Goal: Task Accomplishment & Management: Manage account settings

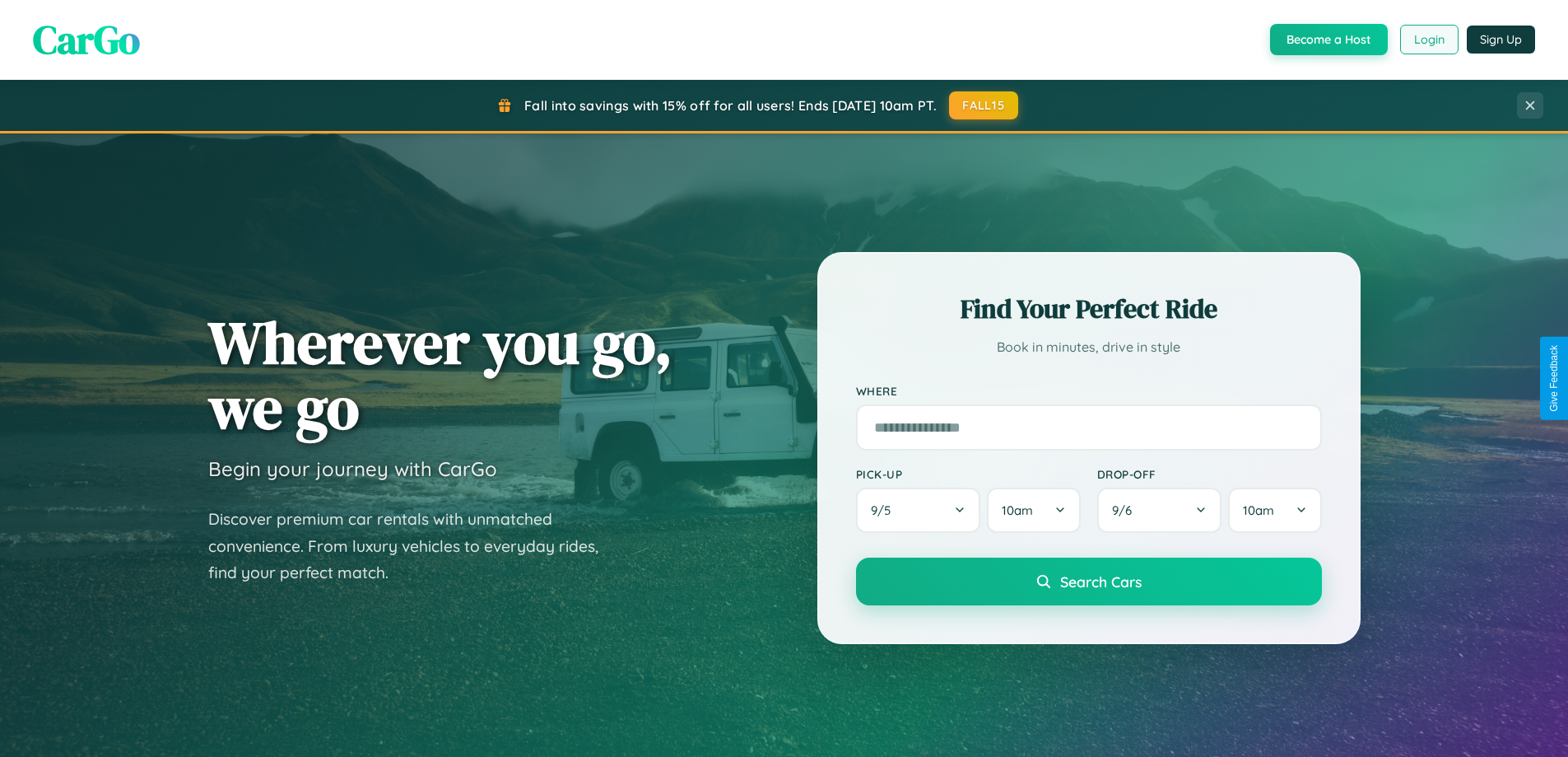
click at [1428, 40] on button "Login" at bounding box center [1429, 39] width 58 height 30
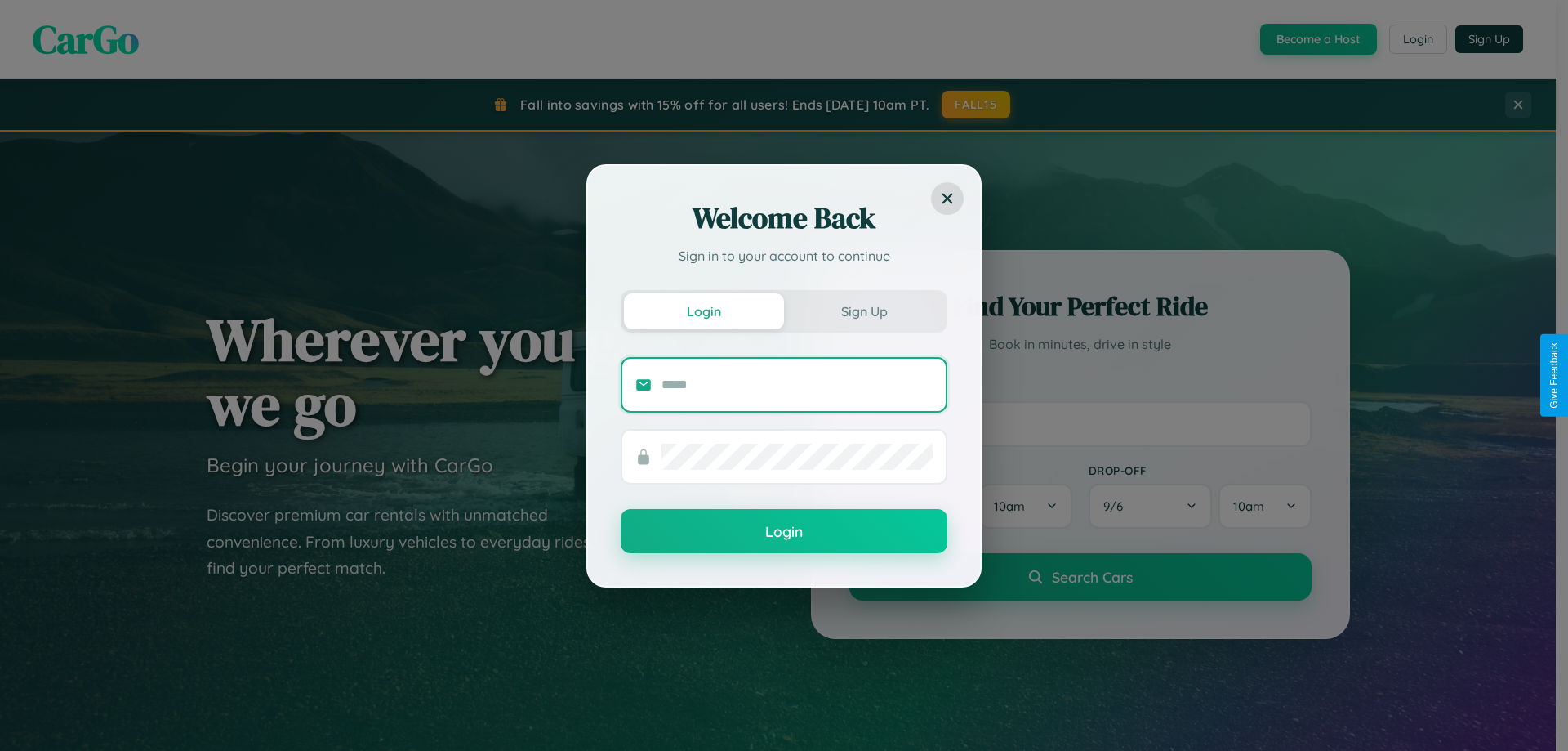
click at [797, 384] on input "text" at bounding box center [797, 384] width 271 height 26
type input "**********"
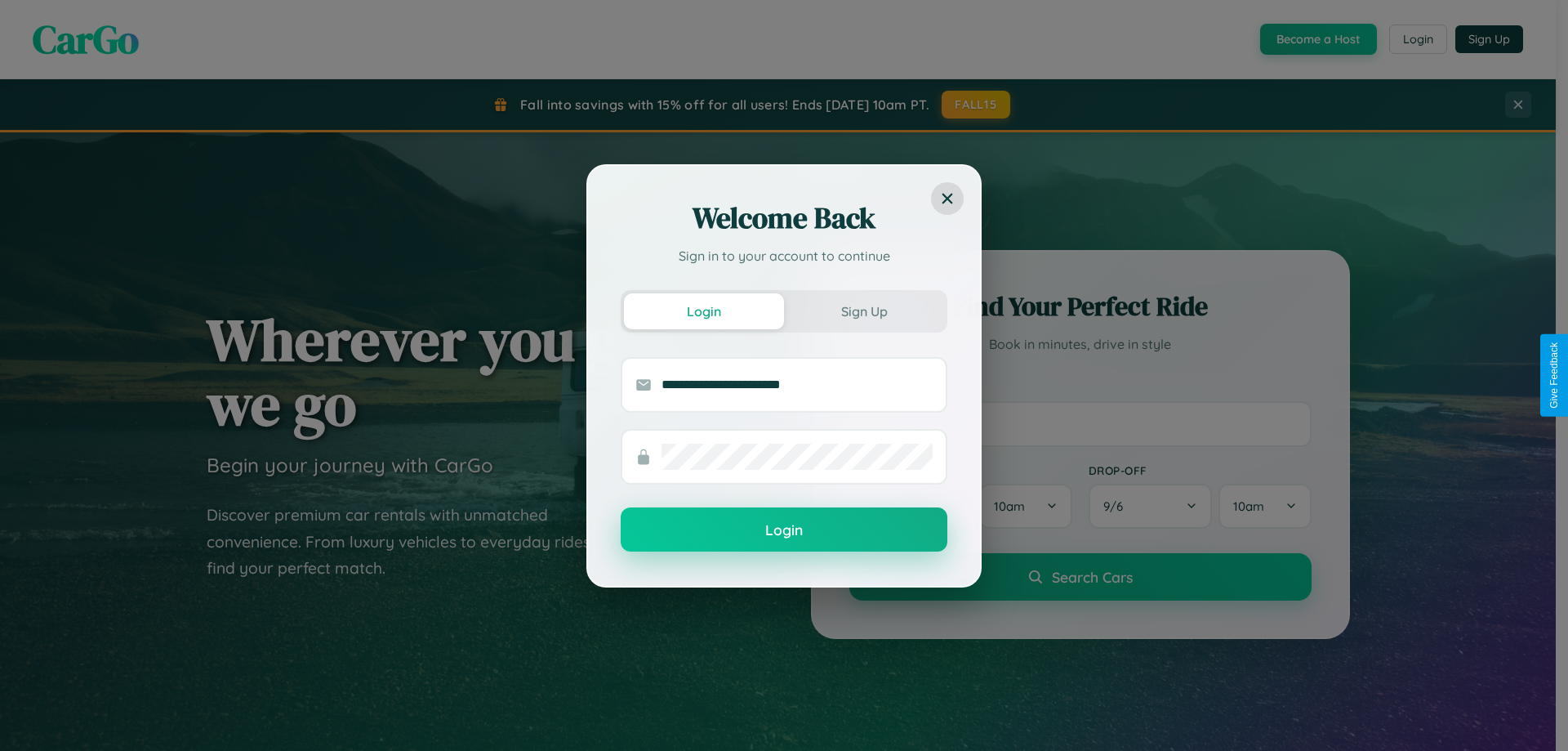
click at [784, 530] on button "Login" at bounding box center [784, 529] width 326 height 44
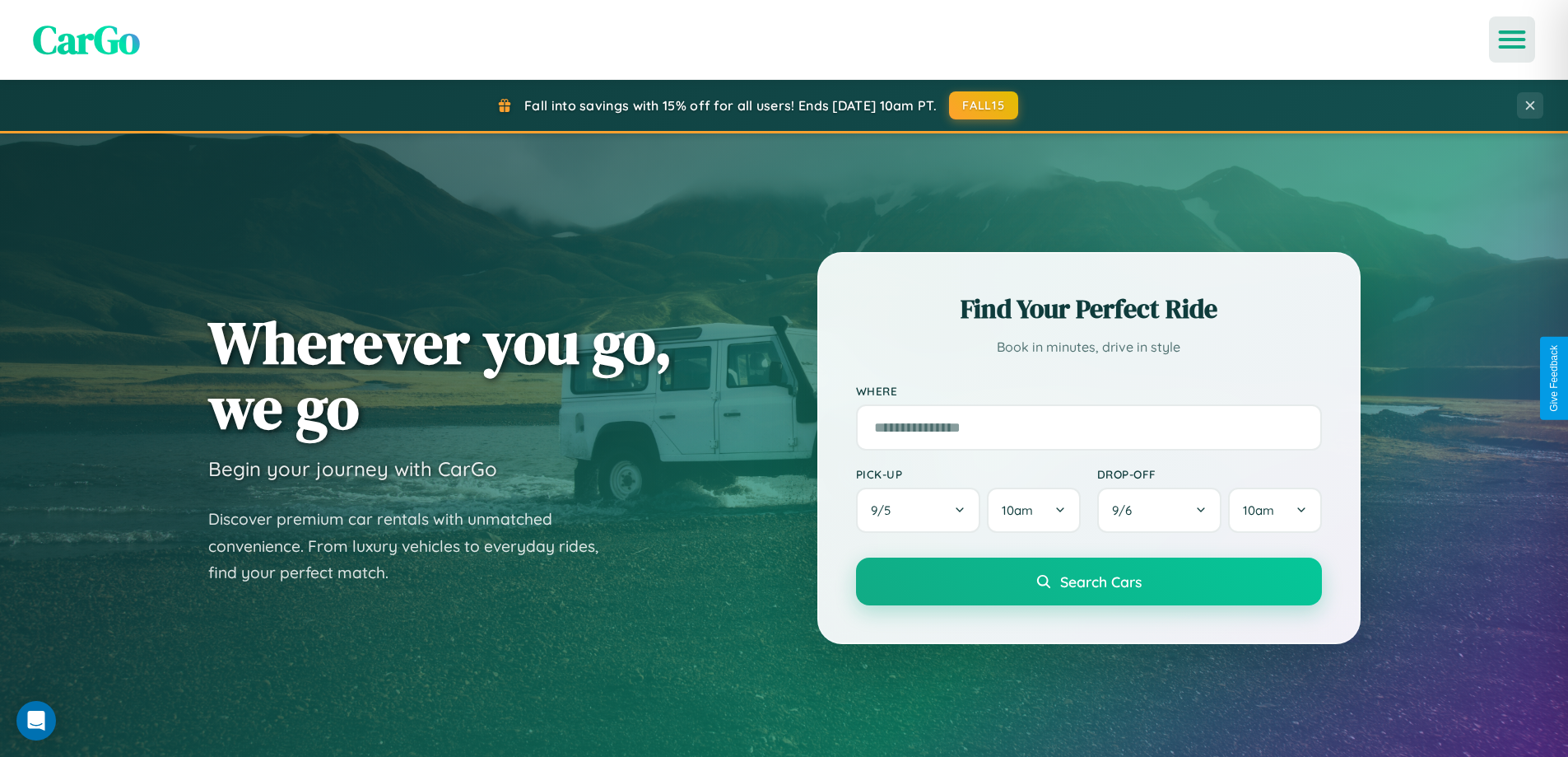
click at [1511, 40] on icon "Open menu" at bounding box center [1512, 40] width 24 height 15
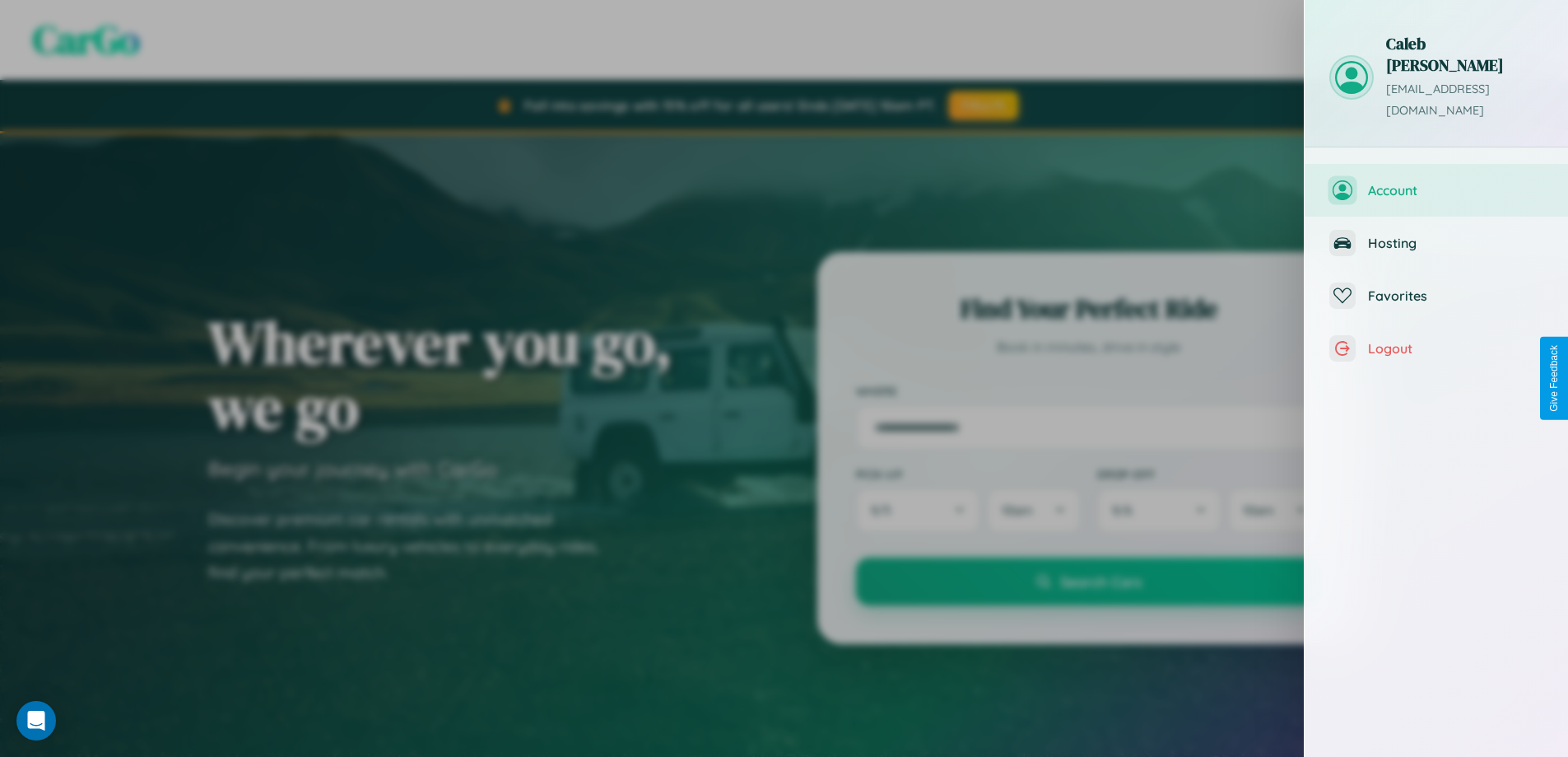
click at [1436, 182] on span "Account" at bounding box center [1456, 191] width 175 height 17
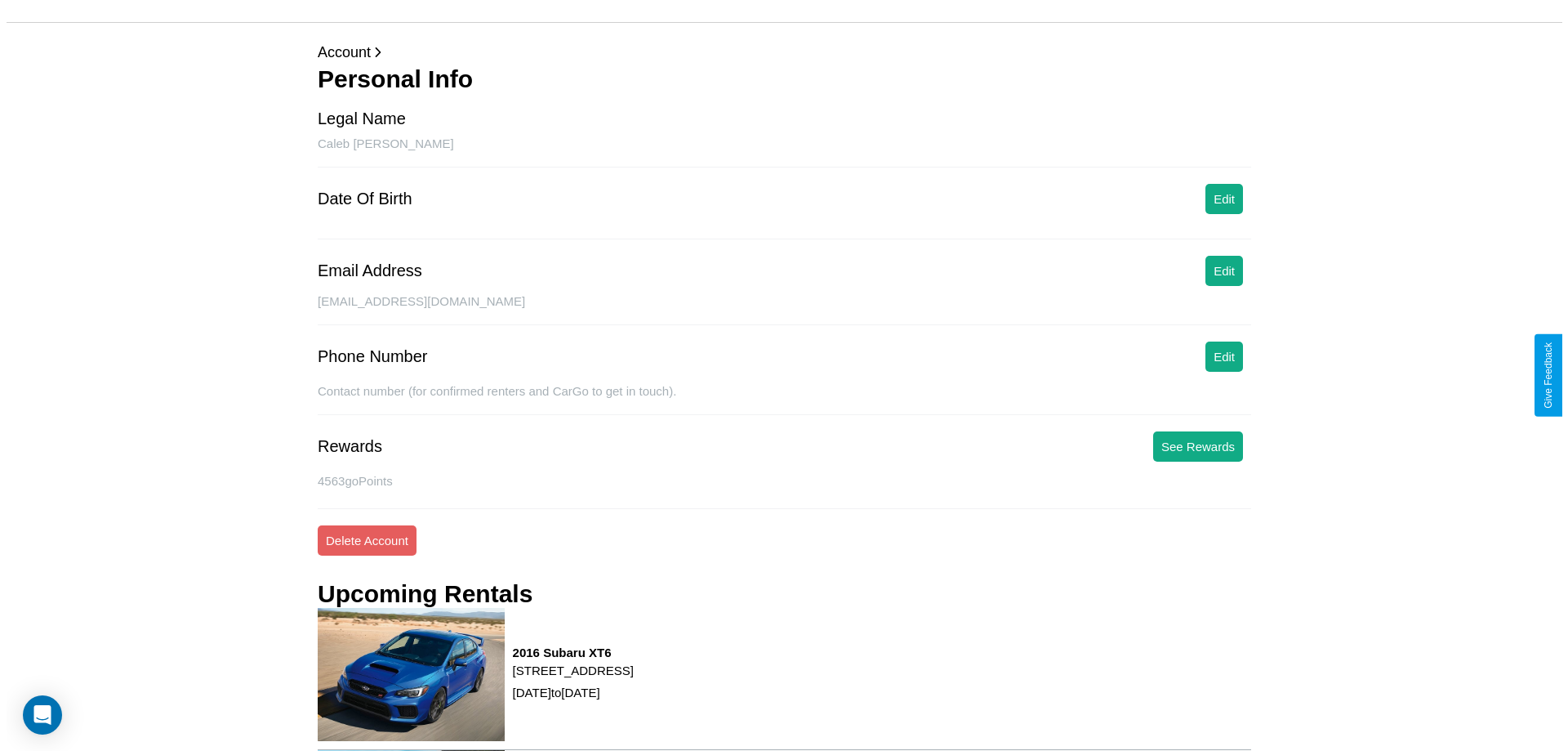
scroll to position [208, 0]
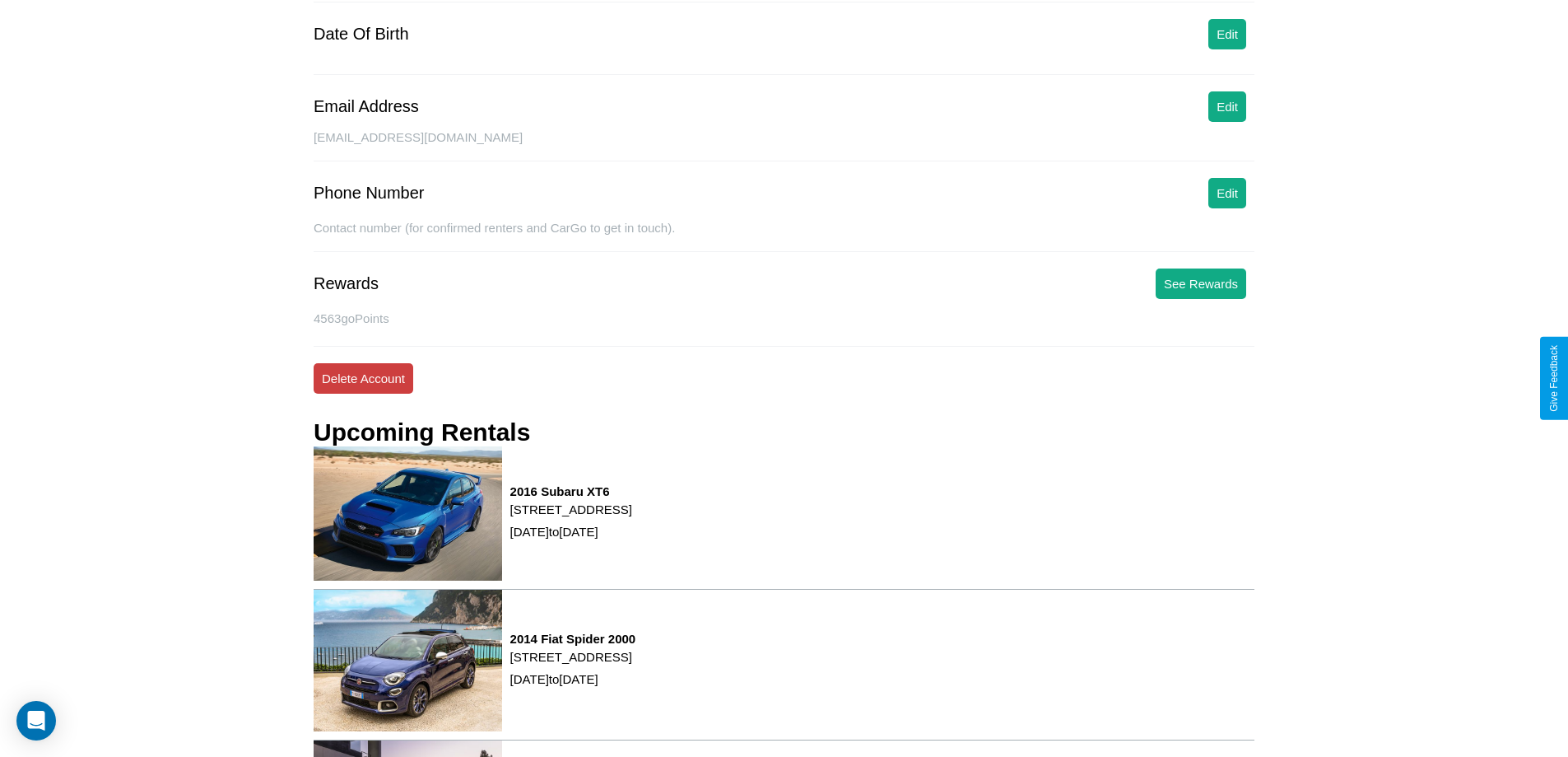
click at [363, 378] on button "Delete Account" at bounding box center [364, 378] width 100 height 30
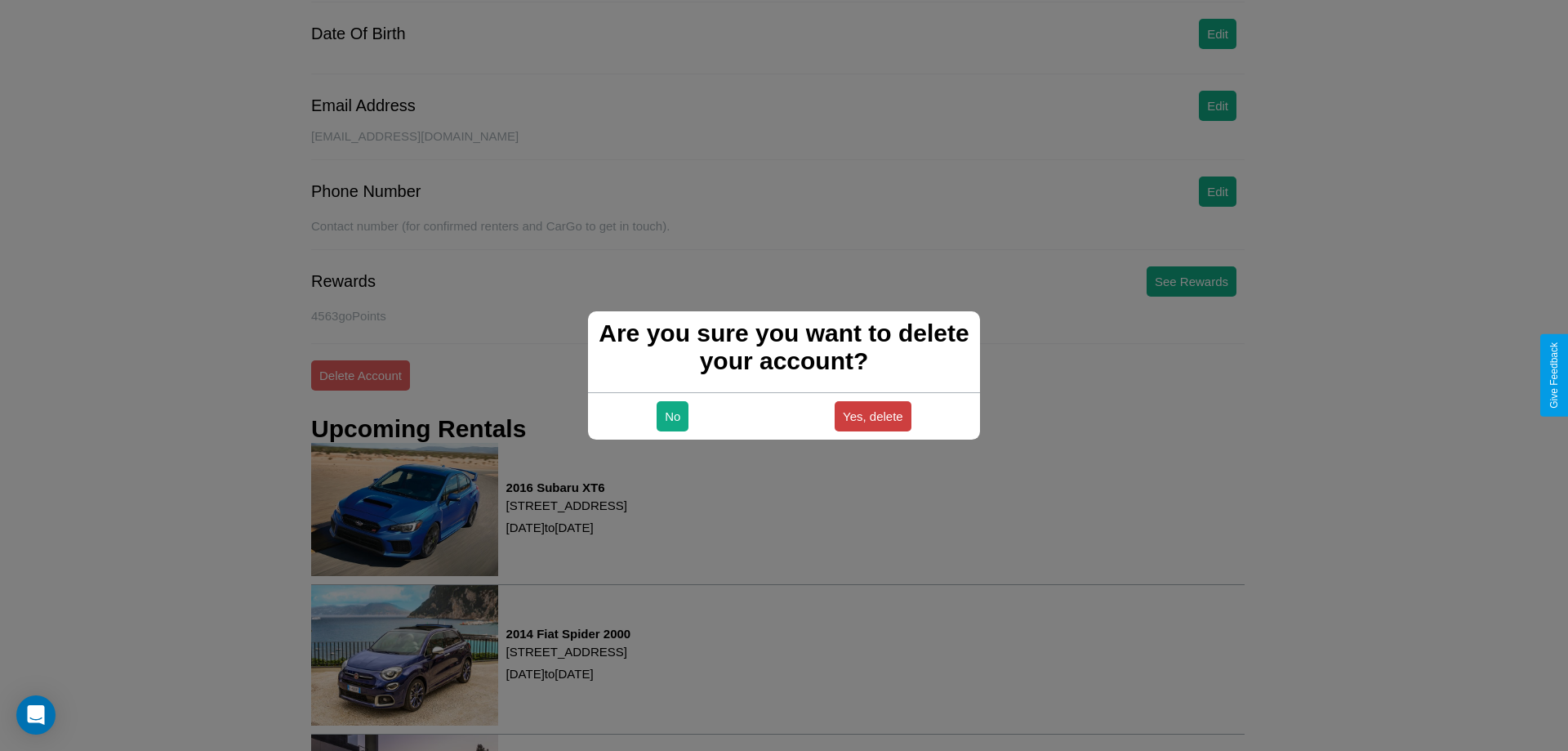
click at [872, 416] on button "Yes, delete" at bounding box center [873, 416] width 77 height 30
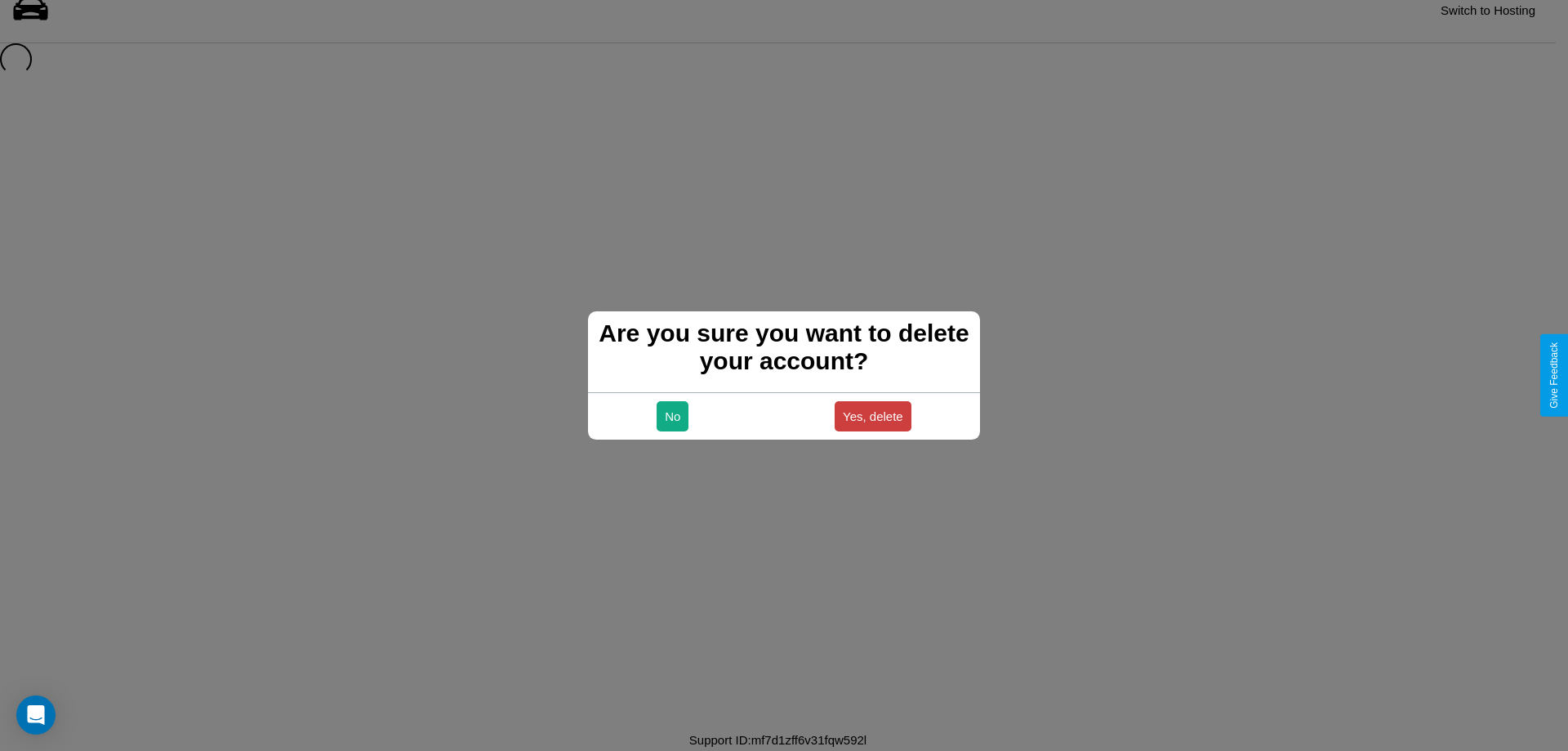
scroll to position [22, 0]
